Goal: Task Accomplishment & Management: Use online tool/utility

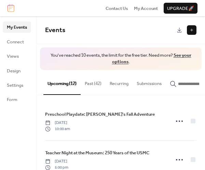
click at [125, 62] on link "See your options" at bounding box center [151, 58] width 79 height 15
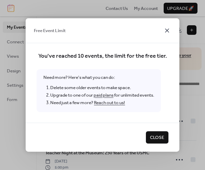
click at [169, 31] on icon at bounding box center [167, 30] width 8 height 8
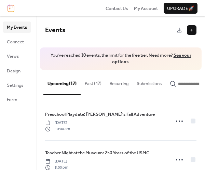
click at [123, 62] on link "See your options" at bounding box center [151, 58] width 79 height 15
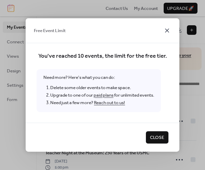
click at [167, 30] on icon at bounding box center [167, 30] width 4 height 4
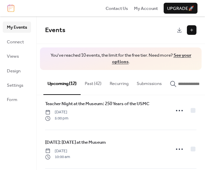
scroll to position [34, 0]
